Goal: Check status: Check status

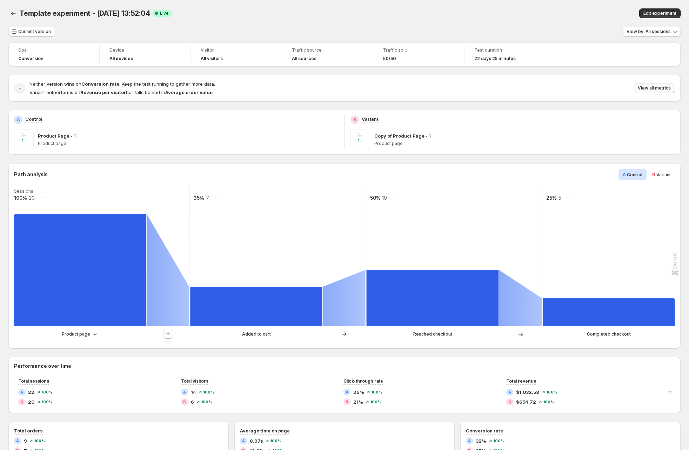
click at [671, 90] on span "View all metrics" at bounding box center [654, 88] width 33 height 6
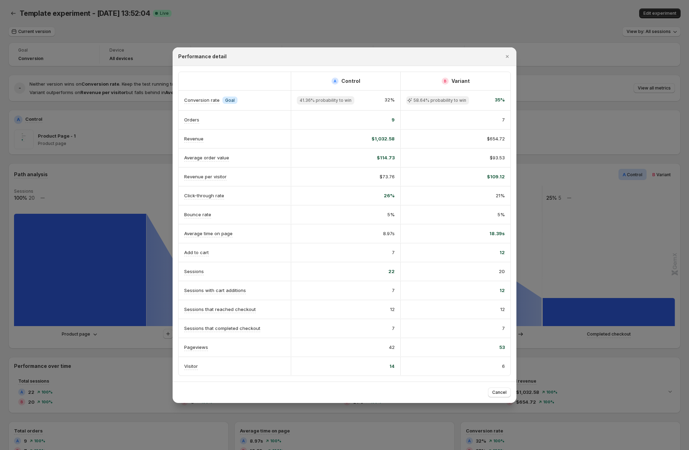
click at [38, 29] on div at bounding box center [344, 225] width 689 height 450
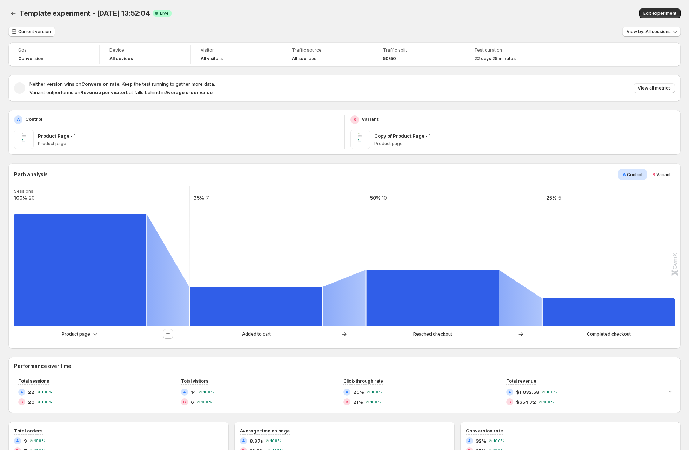
click at [38, 29] on span "Current version" at bounding box center [34, 32] width 33 height 6
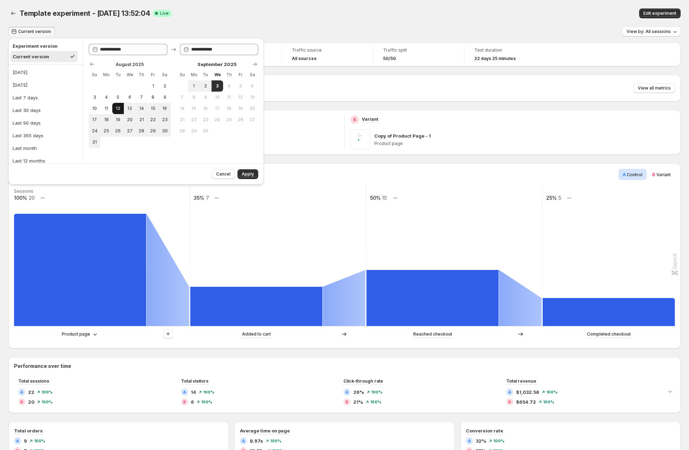
click at [118, 106] on span "12" at bounding box center [118, 109] width 6 height 6
type input "**********"
click at [111, 117] on button "18" at bounding box center [106, 119] width 12 height 11
type input "**********"
click at [249, 178] on button "Apply" at bounding box center [248, 174] width 21 height 10
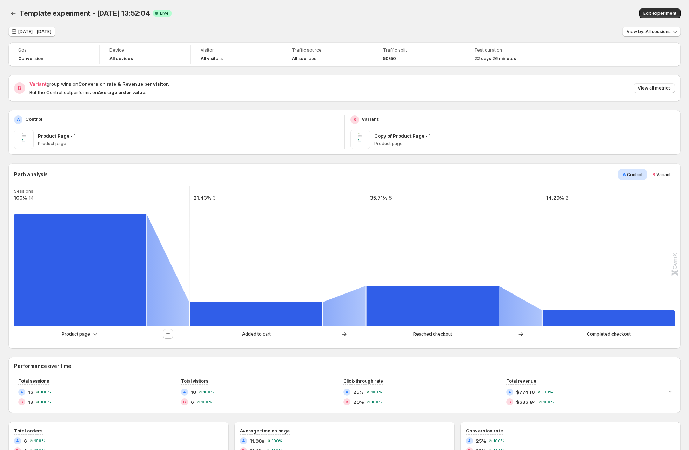
click at [670, 82] on div "Variant group wins on Conversion rate & Revenue per visitor . But the Control o…" at bounding box center [352, 87] width 646 height 15
click at [660, 86] on span "View all metrics" at bounding box center [654, 88] width 33 height 6
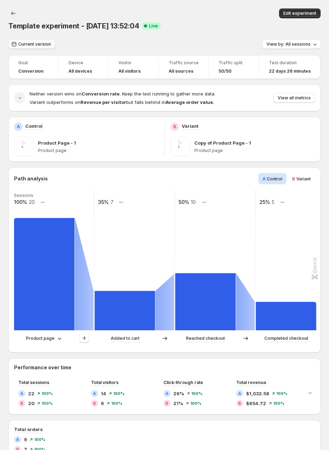
click at [38, 46] on span "Current version" at bounding box center [34, 44] width 33 height 6
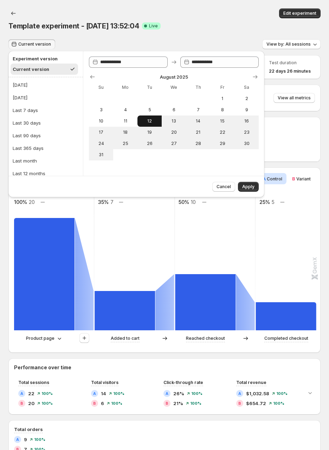
click at [153, 120] on span "12" at bounding box center [149, 121] width 19 height 6
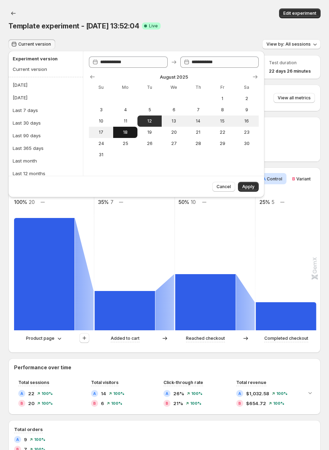
click at [134, 131] on span "18" at bounding box center [125, 133] width 19 height 6
type input "**********"
click at [252, 189] on span "Apply" at bounding box center [248, 187] width 12 height 6
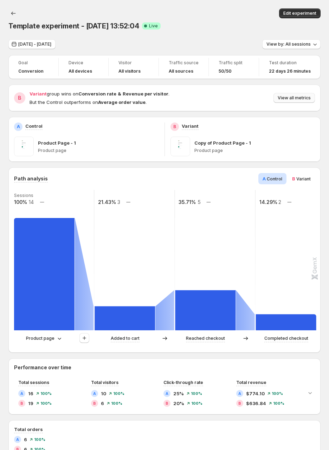
click at [310, 95] on span "View all metrics" at bounding box center [293, 98] width 33 height 6
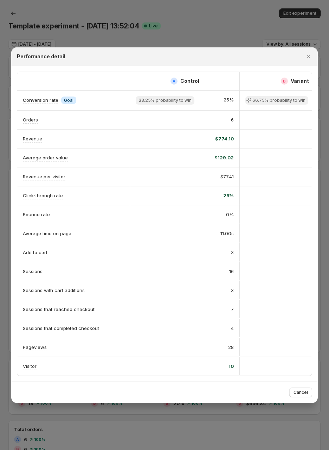
click at [43, 53] on h2 "Performance detail" at bounding box center [41, 56] width 48 height 7
copy div "Performance detail"
